Goal: Navigation & Orientation: Find specific page/section

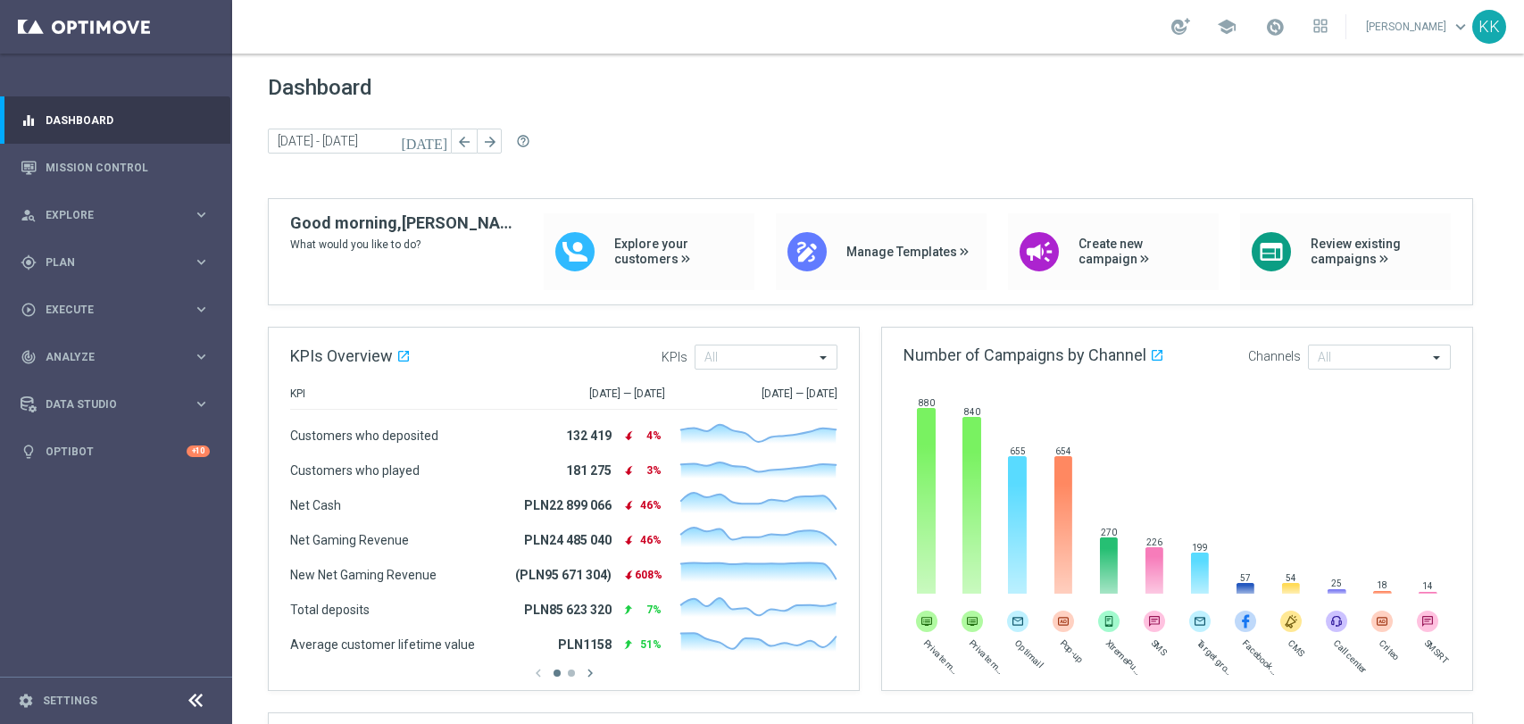
click at [96, 39] on link at bounding box center [116, 27] width 232 height 54
click at [91, 11] on link at bounding box center [116, 27] width 232 height 54
click at [74, 176] on link "Mission Control" at bounding box center [128, 167] width 164 height 47
